Goal: Information Seeking & Learning: Learn about a topic

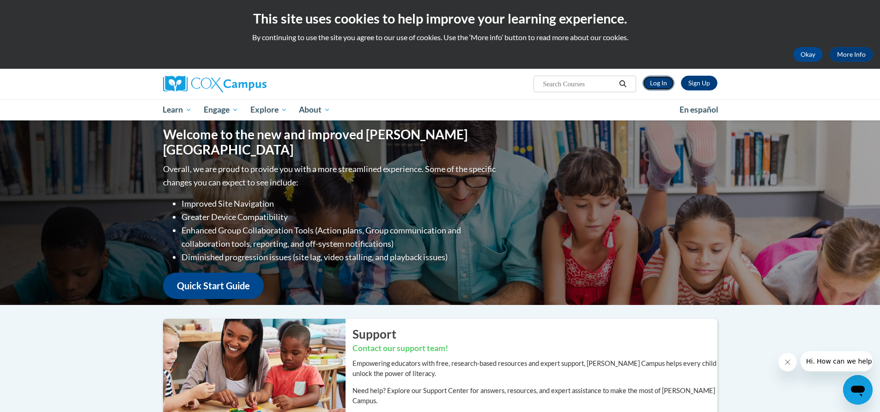
click at [659, 84] on link "Log In" at bounding box center [658, 83] width 32 height 15
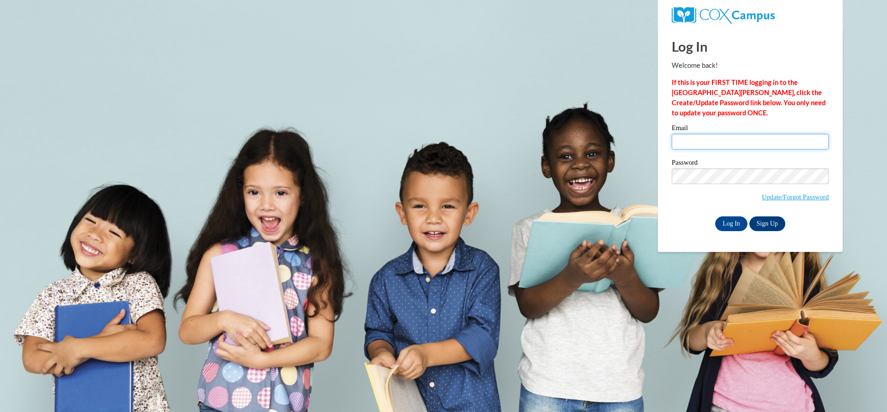
click at [702, 139] on input "Email" at bounding box center [749, 142] width 157 height 16
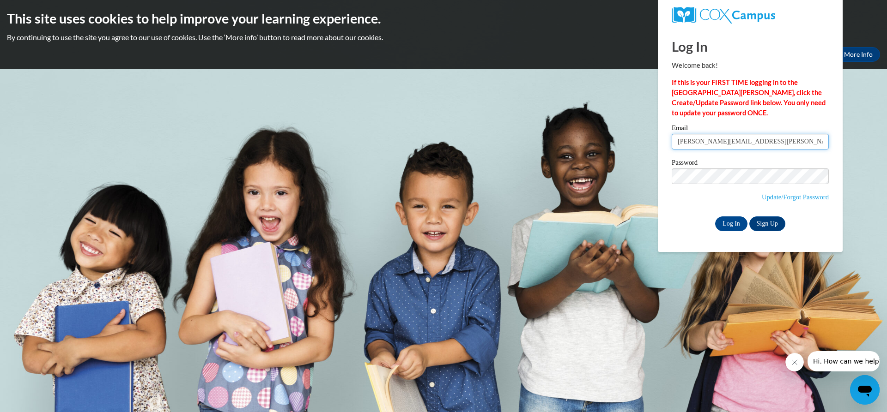
type input "jason.borski@wrps.net"
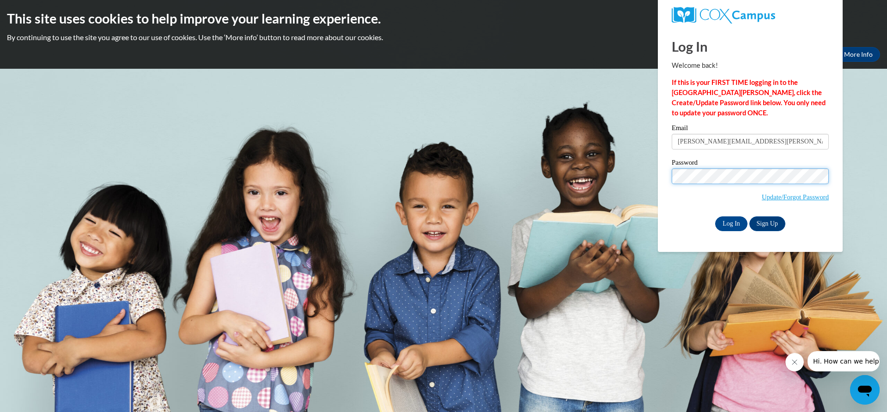
click at [715, 217] on input "Log In" at bounding box center [731, 224] width 32 height 15
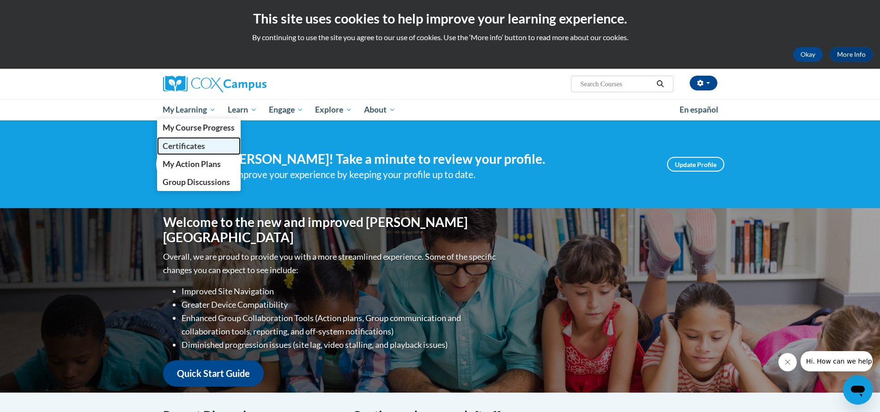
click at [187, 144] on span "Certificates" at bounding box center [184, 146] width 42 height 10
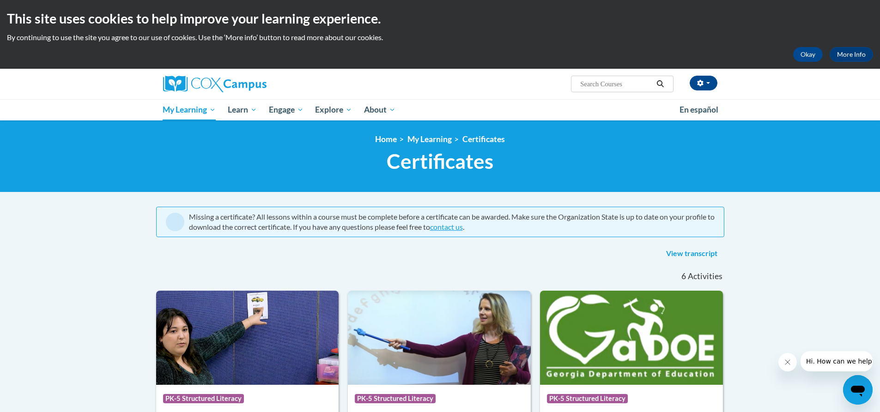
click at [483, 257] on div "View transcript" at bounding box center [440, 254] width 568 height 15
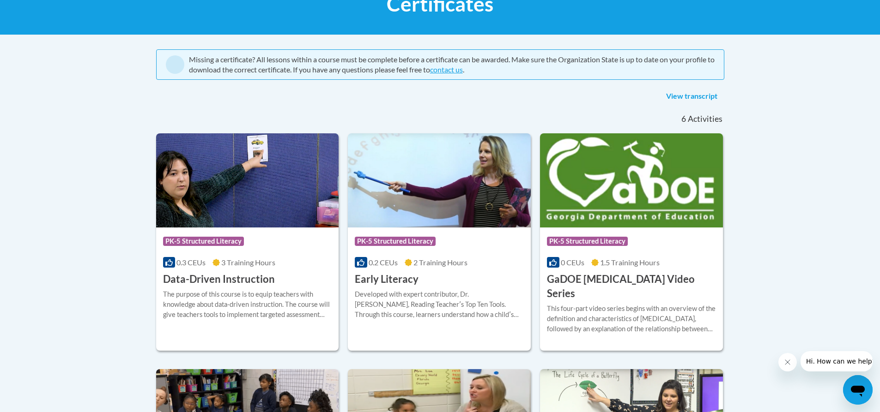
scroll to position [46, 0]
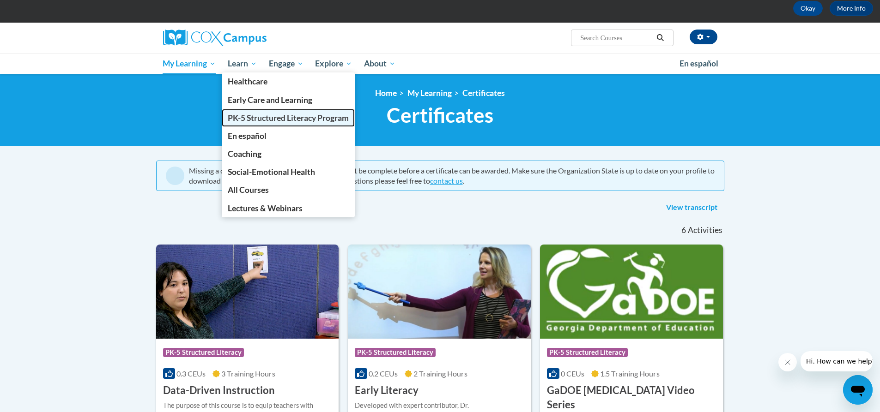
click at [244, 115] on span "PK-5 Structured Literacy Program" at bounding box center [288, 118] width 121 height 10
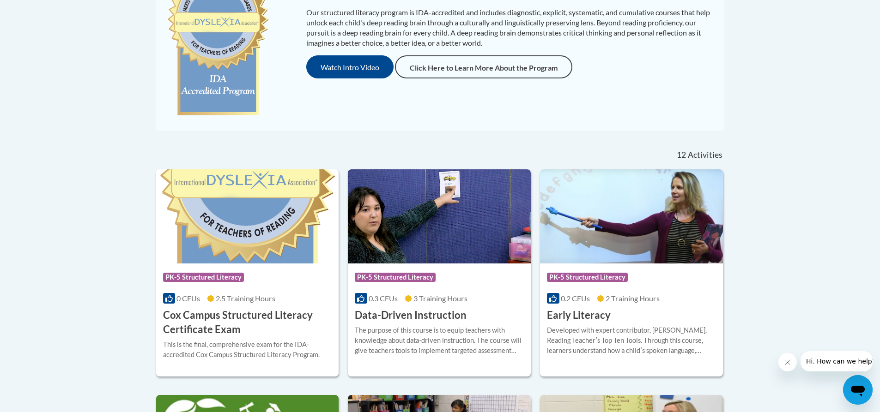
scroll to position [277, 0]
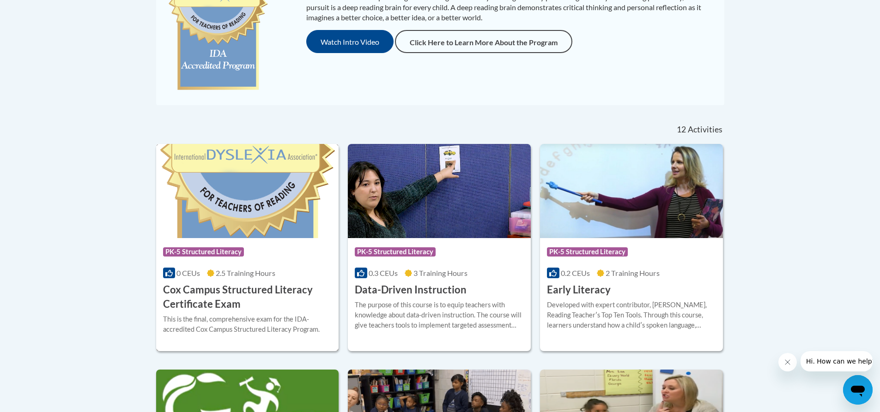
click at [212, 296] on h3 "Cox Campus Structured Literacy Certificate Exam" at bounding box center [247, 297] width 169 height 29
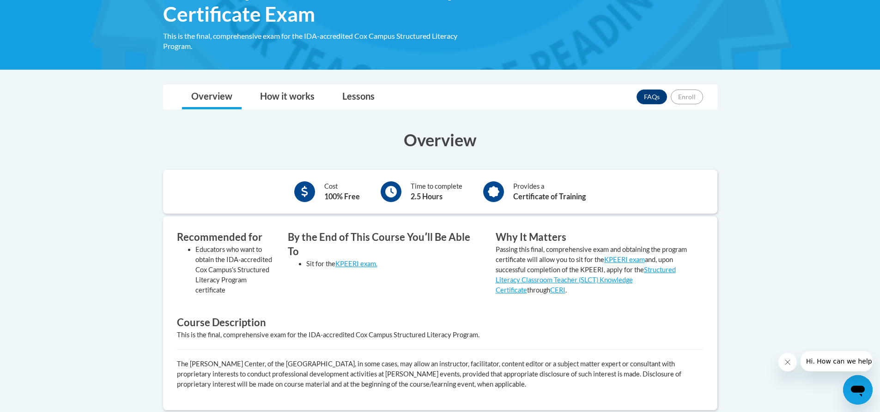
scroll to position [92, 0]
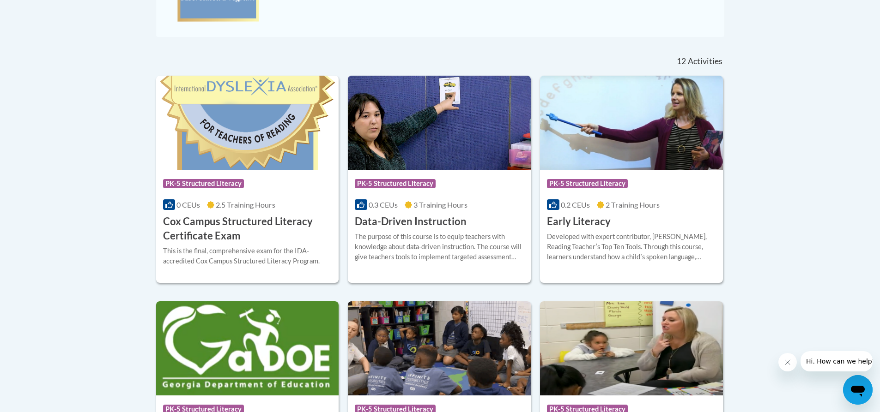
scroll to position [369, 0]
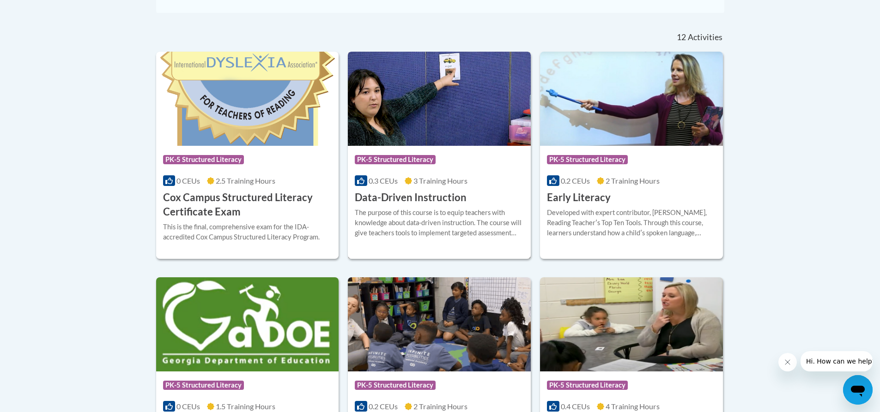
click at [442, 229] on div "The purpose of this course is to equip teachers with knowledge about data-drive…" at bounding box center [439, 223] width 169 height 30
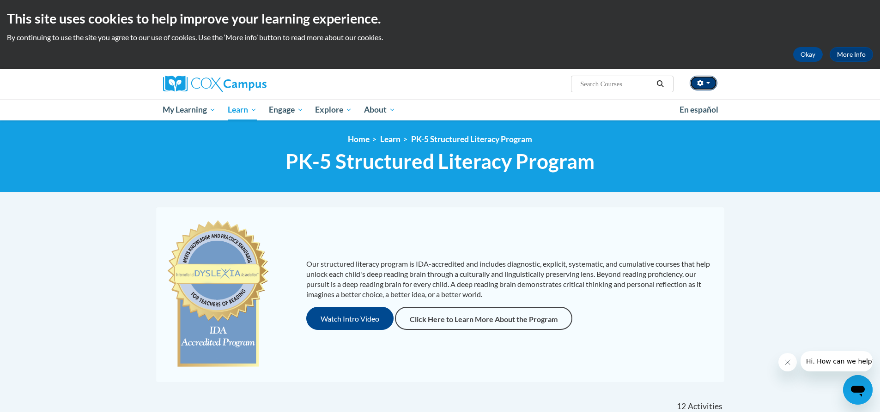
click at [708, 80] on button "button" at bounding box center [703, 83] width 28 height 15
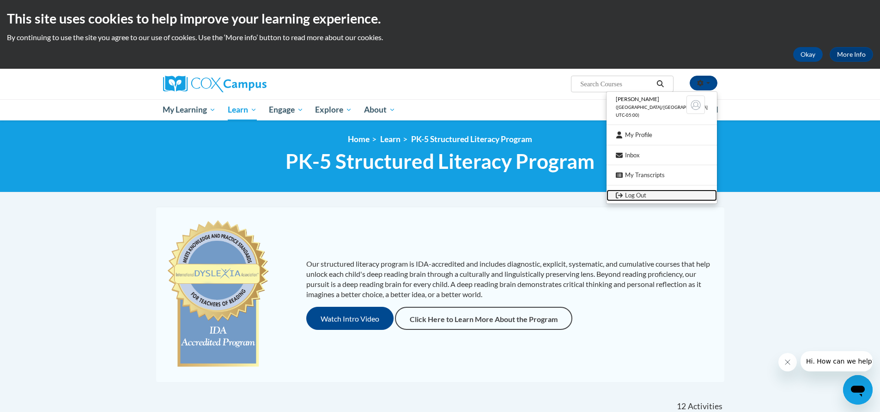
click at [647, 195] on link "Log Out" at bounding box center [661, 196] width 110 height 12
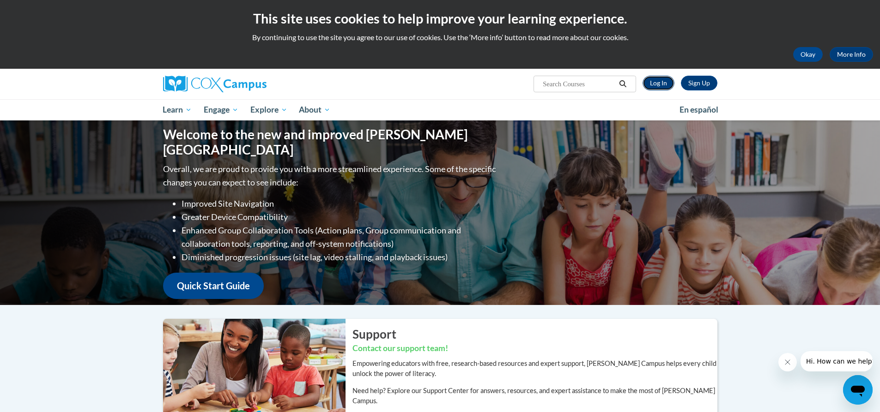
click at [664, 86] on link "Log In" at bounding box center [658, 83] width 32 height 15
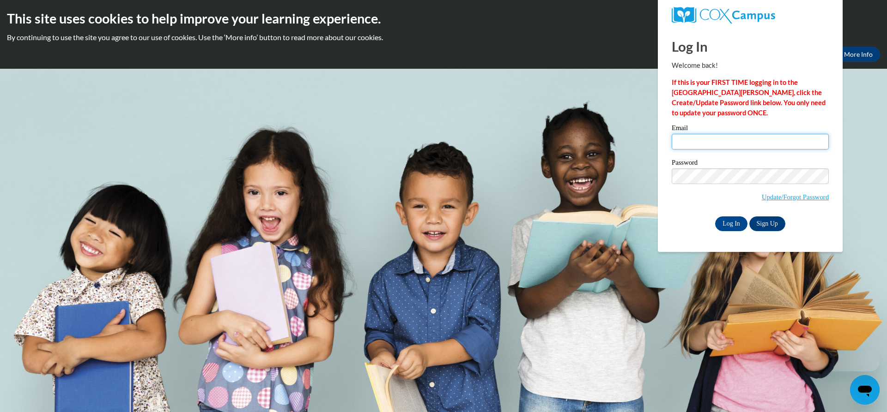
click at [691, 136] on input "Email" at bounding box center [749, 142] width 157 height 16
type input "[PERSON_NAME][EMAIL_ADDRESS][PERSON_NAME][DOMAIN_NAME]"
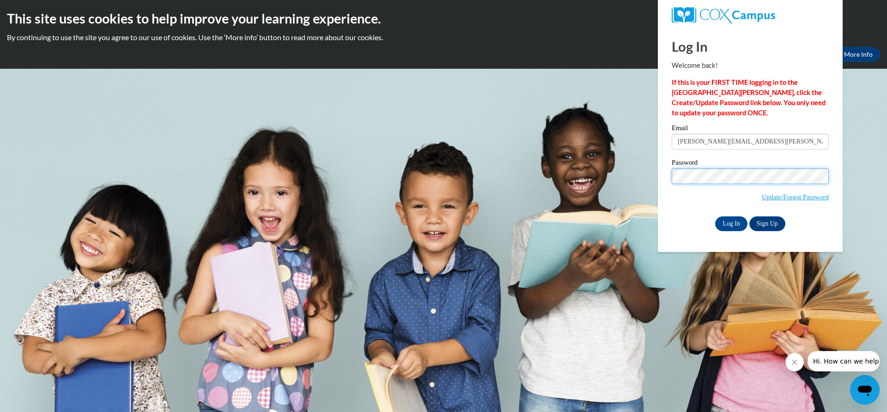
click at [715, 217] on input "Log In" at bounding box center [731, 224] width 32 height 15
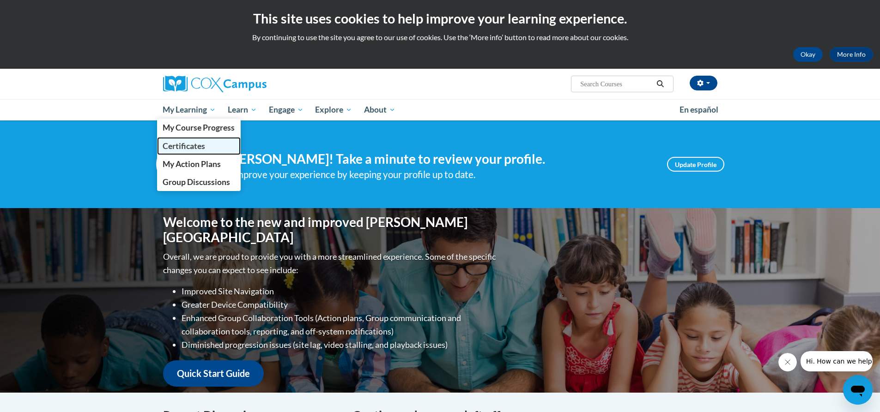
click at [191, 140] on link "Certificates" at bounding box center [199, 146] width 84 height 18
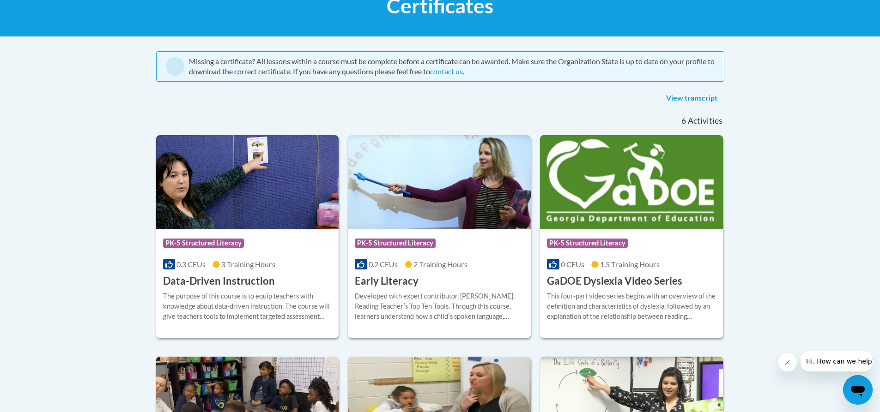
scroll to position [92, 0]
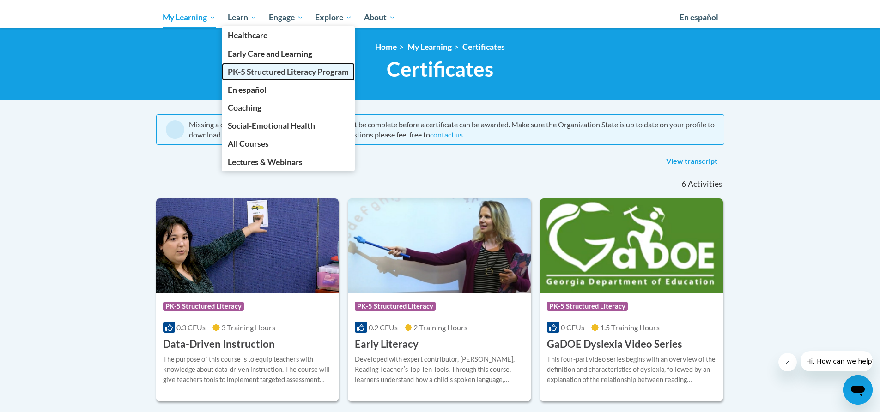
click at [245, 71] on span "PK-5 Structured Literacy Program" at bounding box center [288, 72] width 121 height 10
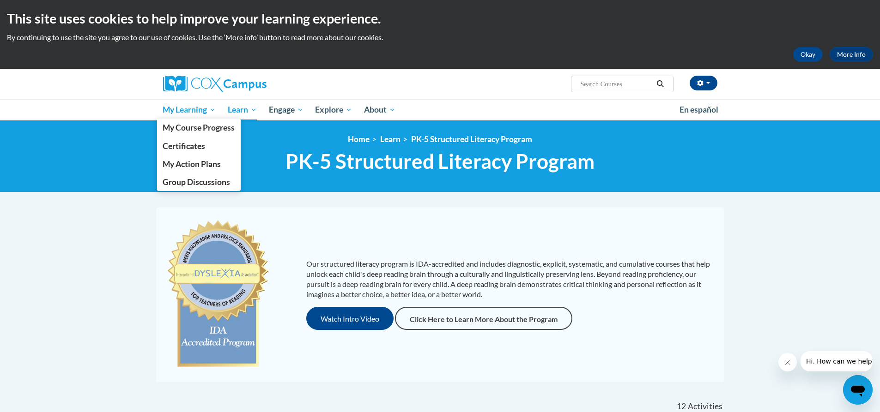
click at [181, 105] on span "My Learning" at bounding box center [189, 109] width 53 height 11
click at [188, 107] on span "My Learning" at bounding box center [189, 109] width 53 height 11
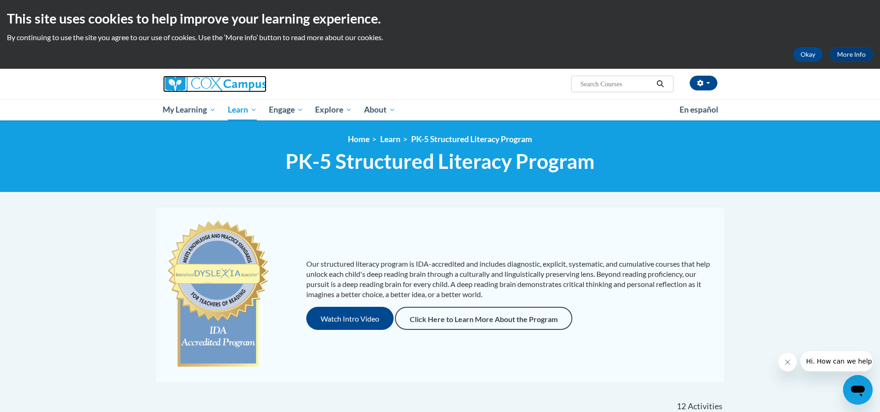
click at [252, 85] on img at bounding box center [214, 84] width 103 height 17
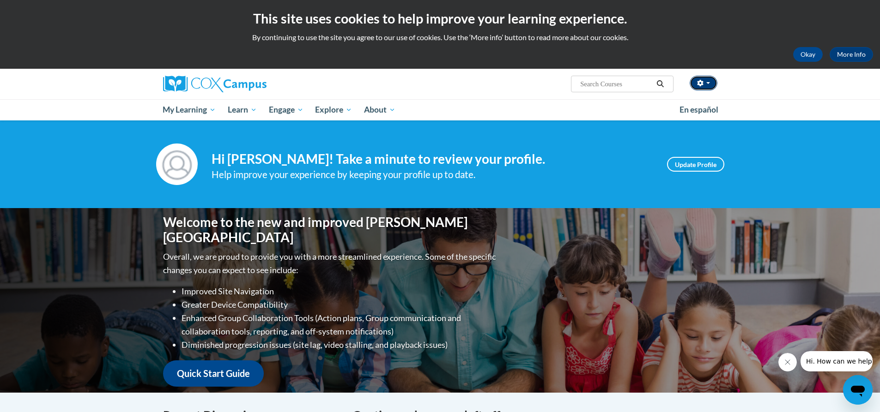
click at [710, 81] on button "button" at bounding box center [703, 83] width 28 height 15
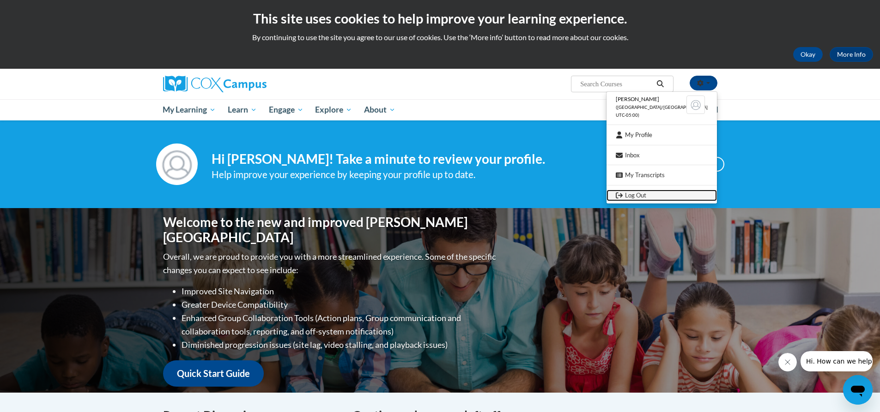
click at [649, 199] on link "Log Out" at bounding box center [661, 196] width 110 height 12
